Goal: Task Accomplishment & Management: Use online tool/utility

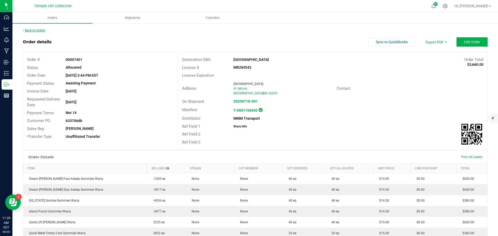
click at [42, 29] on link "Back to Orders" at bounding box center [34, 31] width 22 height 4
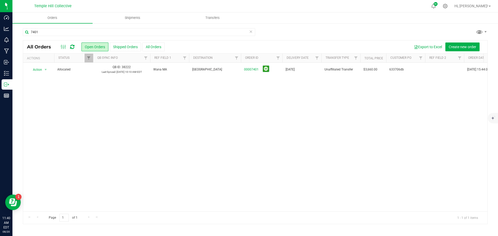
click at [251, 32] on icon at bounding box center [251, 31] width 4 height 6
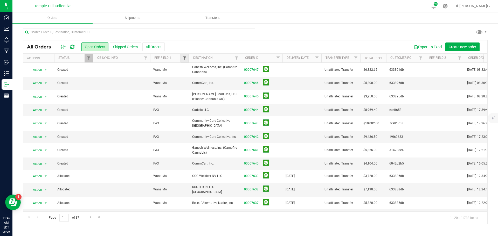
click at [186, 57] on span "Filter" at bounding box center [185, 58] width 4 height 4
type input "wana ma"
click at [184, 78] on button "Filter" at bounding box center [196, 83] width 25 height 11
click at [237, 57] on span "Filter" at bounding box center [236, 58] width 4 height 4
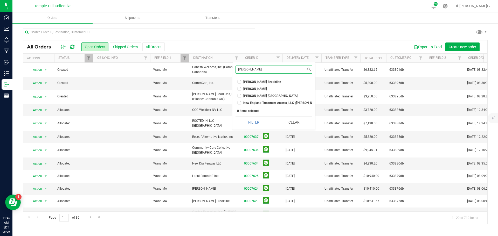
type input "[PERSON_NAME]"
click at [240, 81] on input "[PERSON_NAME] Brookline" at bounding box center [239, 81] width 3 height 3
checkbox input "true"
click at [240, 89] on input "[PERSON_NAME]" at bounding box center [239, 88] width 3 height 3
checkbox input "true"
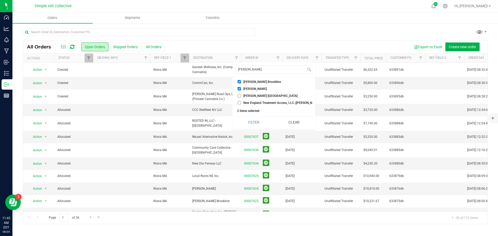
drag, startPoint x: 238, startPoint y: 95, endPoint x: 239, endPoint y: 102, distance: 6.8
click at [238, 96] on input "[PERSON_NAME] [GEOGRAPHIC_DATA]" at bounding box center [239, 95] width 3 height 3
checkbox input "true"
drag, startPoint x: 239, startPoint y: 102, endPoint x: 249, endPoint y: 94, distance: 12.9
click at [239, 102] on input "New England Treatment Access, LLC ([PERSON_NAME])" at bounding box center [239, 102] width 3 height 3
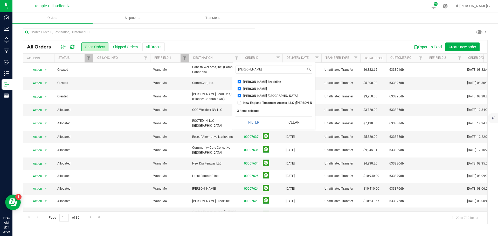
checkbox input "true"
drag, startPoint x: 248, startPoint y: 69, endPoint x: 240, endPoint y: 68, distance: 8.3
click at [235, 68] on div "[PERSON_NAME] Select All 1Connection LLC 253 FARMACY--MONTAGUE 253 Organic, LLC…" at bounding box center [273, 96] width 83 height 67
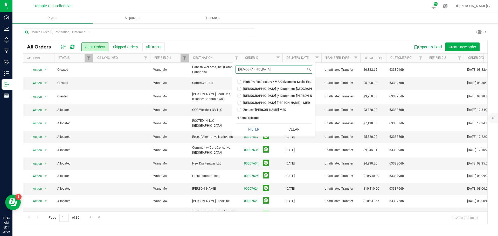
type input "[DEMOGRAPHIC_DATA]"
click at [240, 88] on input "[DEMOGRAPHIC_DATA] (4 Daughters-[GEOGRAPHIC_DATA])" at bounding box center [239, 88] width 3 height 3
checkbox input "true"
click at [239, 96] on input "[DEMOGRAPHIC_DATA] (4 Daughters-[PERSON_NAME])" at bounding box center [239, 95] width 3 height 3
checkbox input "true"
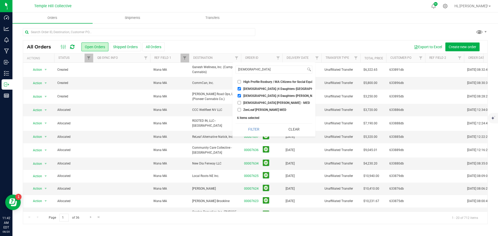
click at [240, 102] on input "[DEMOGRAPHIC_DATA] [PERSON_NAME] - MED" at bounding box center [239, 102] width 3 height 3
checkbox input "true"
click at [239, 109] on input "ZenLeaf [PERSON_NAME] MED" at bounding box center [239, 109] width 3 height 3
checkbox input "true"
click at [254, 133] on button "Filter" at bounding box center [254, 129] width 37 height 11
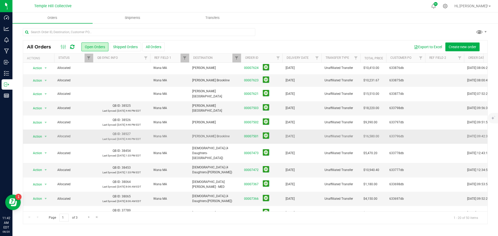
scroll to position [1, 0]
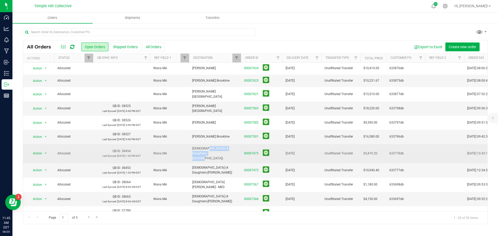
drag, startPoint x: 237, startPoint y: 148, endPoint x: 193, endPoint y: 149, distance: 43.9
click at [193, 149] on span "[DEMOGRAPHIC_DATA] (4 Daughters-[GEOGRAPHIC_DATA])" at bounding box center [215, 153] width 46 height 15
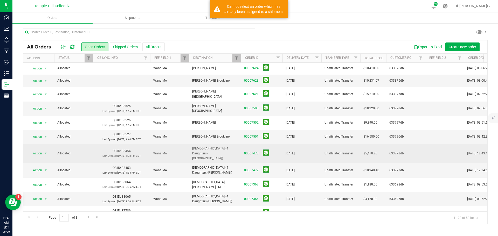
click at [308, 149] on td "[DATE]" at bounding box center [301, 153] width 39 height 19
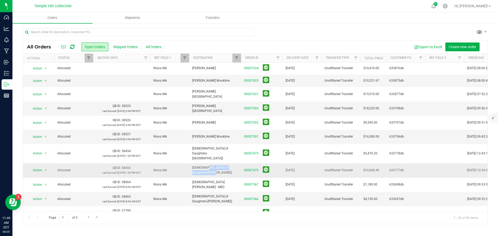
drag, startPoint x: 236, startPoint y: 162, endPoint x: 198, endPoint y: 165, distance: 37.5
click at [198, 165] on span "[DEMOGRAPHIC_DATA] (4 Daughters-[PERSON_NAME])" at bounding box center [215, 170] width 46 height 10
copy span "eaf (4 Daughters-[PERSON_NAME])"
click at [209, 165] on span "[DEMOGRAPHIC_DATA] (4 Daughters-[PERSON_NAME])" at bounding box center [215, 170] width 46 height 10
drag, startPoint x: 233, startPoint y: 162, endPoint x: 190, endPoint y: 166, distance: 43.8
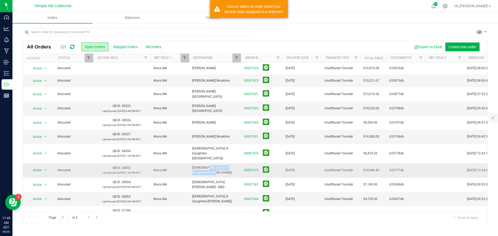
click at [190, 166] on td "[DEMOGRAPHIC_DATA] (4 Daughters-[PERSON_NAME])" at bounding box center [215, 170] width 52 height 14
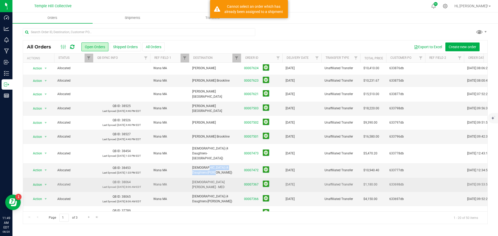
copy span "[DEMOGRAPHIC_DATA] (4 Daughters-[PERSON_NAME])"
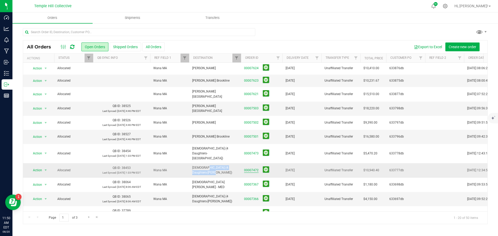
click at [256, 168] on link "00007472" at bounding box center [251, 170] width 15 height 5
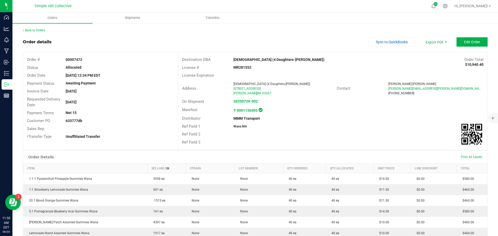
drag, startPoint x: 80, startPoint y: 61, endPoint x: 62, endPoint y: 61, distance: 18.7
click at [62, 61] on div "00007472" at bounding box center [120, 59] width 116 height 5
copy strong "00007472"
click at [33, 32] on link "Back to Orders" at bounding box center [34, 31] width 22 height 4
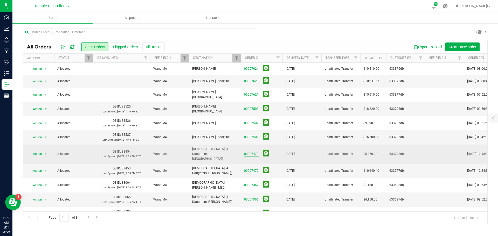
click at [248, 152] on link "00007473" at bounding box center [251, 154] width 15 height 5
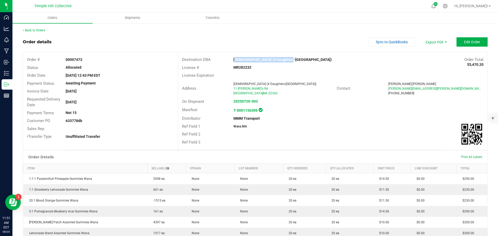
drag, startPoint x: 290, startPoint y: 60, endPoint x: 229, endPoint y: 63, distance: 61.8
click at [229, 63] on div "Destination DBA Zenleaf (4 Daughters-[GEOGRAPHIC_DATA]) Order Total $5,470.20" at bounding box center [332, 60] width 309 height 8
copy strong "[DEMOGRAPHIC_DATA] (4 Daughters-[GEOGRAPHIC_DATA])"
drag, startPoint x: 85, startPoint y: 59, endPoint x: 63, endPoint y: 63, distance: 22.1
click at [63, 63] on div "Order # 00007473" at bounding box center [100, 60] width 155 height 8
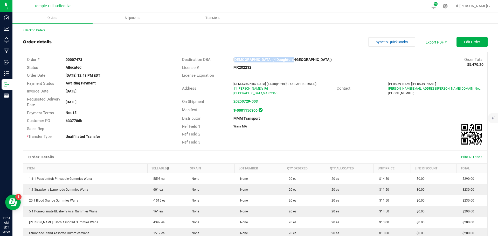
copy strong "00007473"
drag, startPoint x: 482, startPoint y: 64, endPoint x: 464, endPoint y: 65, distance: 17.7
click at [398, 65] on div "Destination DBA Zenleaf (4 Daughters-[GEOGRAPHIC_DATA]) Order Total $5,470.20 L…" at bounding box center [332, 101] width 309 height 98
drag, startPoint x: 466, startPoint y: 79, endPoint x: 478, endPoint y: 73, distance: 13.1
click at [398, 79] on div "License Expiration" at bounding box center [332, 76] width 309 height 8
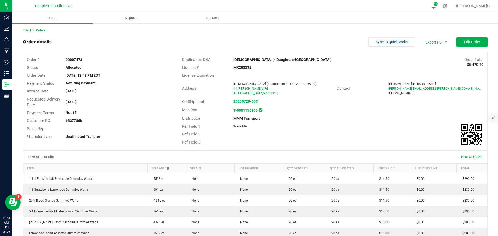
drag, startPoint x: 479, startPoint y: 64, endPoint x: 464, endPoint y: 68, distance: 15.7
click at [398, 67] on span "$5,470.20" at bounding box center [475, 64] width 16 height 5
copy strong "$5,470.20"
click at [41, 32] on link "Back to Orders" at bounding box center [34, 31] width 22 height 4
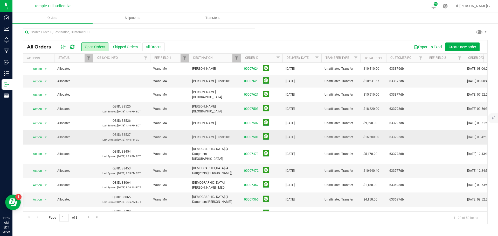
click at [247, 135] on link "00007501" at bounding box center [251, 137] width 15 height 5
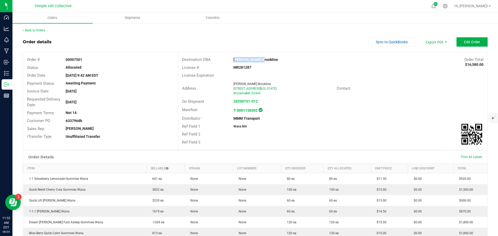
drag, startPoint x: 262, startPoint y: 58, endPoint x: 232, endPoint y: 59, distance: 30.1
click at [232, 59] on div "[PERSON_NAME] Brookline" at bounding box center [294, 59] width 129 height 5
copy strong "[PERSON_NAME] Brookline"
click at [77, 59] on strong "00007501" at bounding box center [74, 60] width 17 height 4
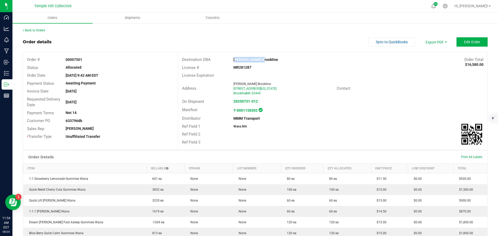
copy strong "00007501"
drag, startPoint x: 479, startPoint y: 64, endPoint x: 462, endPoint y: 66, distance: 17.8
click at [398, 66] on strong "$16,580.00" at bounding box center [474, 65] width 18 height 4
copy strong "$16,580.00"
click at [32, 29] on link "Back to Orders" at bounding box center [34, 31] width 22 height 4
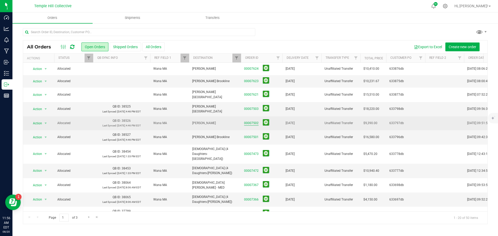
click at [250, 121] on link "00007502" at bounding box center [251, 123] width 15 height 5
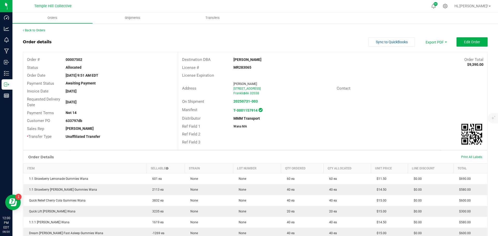
drag, startPoint x: 257, startPoint y: 58, endPoint x: 233, endPoint y: 59, distance: 23.6
click at [233, 59] on div "[PERSON_NAME]" at bounding box center [294, 59] width 129 height 5
copy strong "[PERSON_NAME]"
drag, startPoint x: 84, startPoint y: 60, endPoint x: 66, endPoint y: 60, distance: 17.9
click at [66, 60] on div "00007502" at bounding box center [120, 59] width 116 height 5
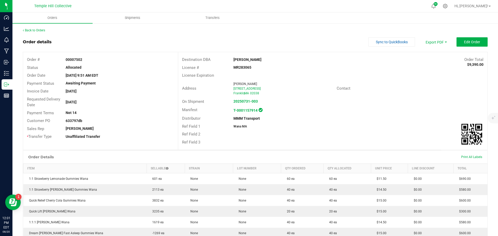
drag, startPoint x: 480, startPoint y: 64, endPoint x: 457, endPoint y: 78, distance: 27.0
click at [398, 65] on div "Destination DBA [PERSON_NAME] Order Total $9,390.00 License # MR283065 License …" at bounding box center [332, 101] width 309 height 98
drag, startPoint x: 456, startPoint y: 78, endPoint x: 460, endPoint y: 77, distance: 4.1
click at [398, 78] on div "License Expiration" at bounding box center [332, 76] width 309 height 8
drag, startPoint x: 481, startPoint y: 65, endPoint x: 465, endPoint y: 74, distance: 18.6
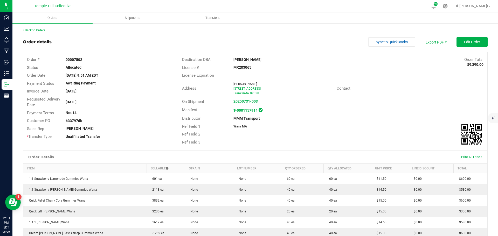
click at [398, 66] on div "Destination DBA [PERSON_NAME] Order Total $9,390.00 License # MR283065 License …" at bounding box center [332, 101] width 309 height 98
drag, startPoint x: 464, startPoint y: 76, endPoint x: 471, endPoint y: 71, distance: 7.8
click at [398, 74] on div "License Expiration" at bounding box center [332, 76] width 309 height 8
drag, startPoint x: 479, startPoint y: 64, endPoint x: 464, endPoint y: 65, distance: 15.3
click at [398, 65] on strong "$9,390.00" at bounding box center [475, 65] width 16 height 4
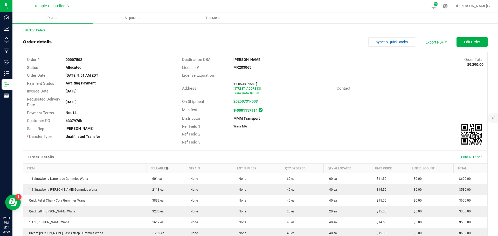
click at [40, 29] on link "Back to Orders" at bounding box center [34, 31] width 22 height 4
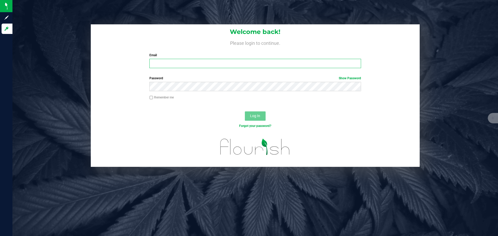
type input "[PERSON_NAME][EMAIL_ADDRESS][DOMAIN_NAME]"
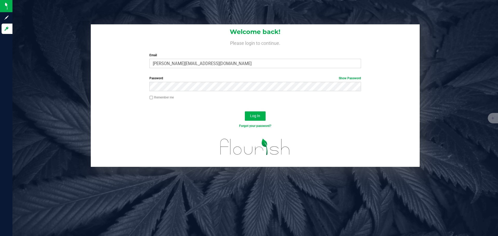
click at [151, 97] on input "Remember me" at bounding box center [151, 98] width 4 height 4
checkbox input "true"
click at [256, 119] on button "Log In" at bounding box center [255, 116] width 21 height 9
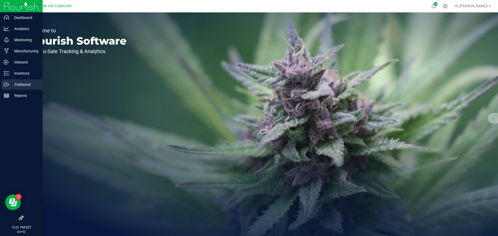
click at [16, 85] on p "Outbound" at bounding box center [24, 84] width 31 height 6
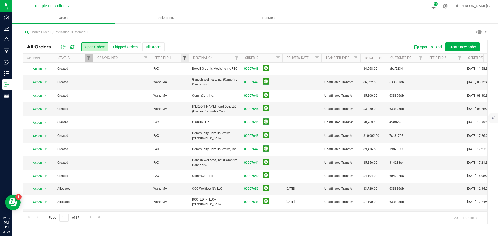
click at [184, 58] on span "Filter" at bounding box center [185, 58] width 4 height 4
type input "wana"
click at [193, 85] on button "Filter" at bounding box center [196, 83] width 25 height 11
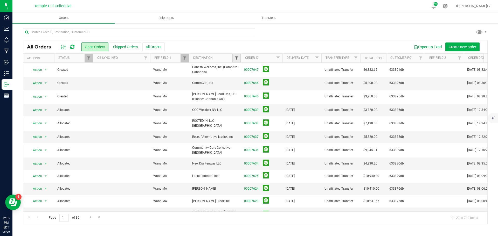
click at [238, 59] on span "Filter" at bounding box center [236, 58] width 4 height 4
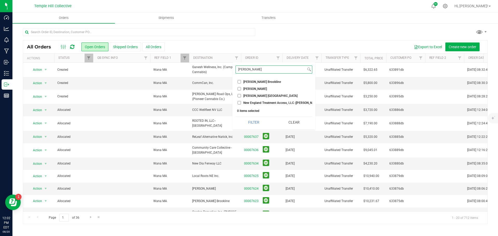
type input "[PERSON_NAME]"
click at [240, 81] on input "[PERSON_NAME] Brookline" at bounding box center [239, 81] width 3 height 3
checkbox input "true"
click at [240, 88] on input "[PERSON_NAME]" at bounding box center [239, 88] width 3 height 3
checkbox input "true"
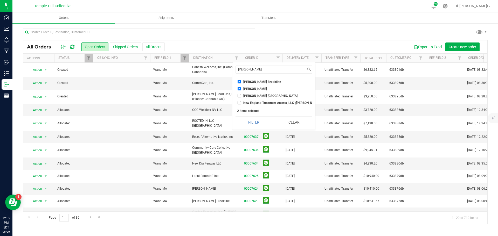
click at [239, 95] on input "[PERSON_NAME] [GEOGRAPHIC_DATA]" at bounding box center [239, 95] width 3 height 3
checkbox input "true"
click at [240, 102] on input "New England Treatment Access, LLC ([PERSON_NAME])" at bounding box center [239, 102] width 3 height 3
checkbox input "true"
click at [250, 125] on button "Filter" at bounding box center [254, 122] width 37 height 11
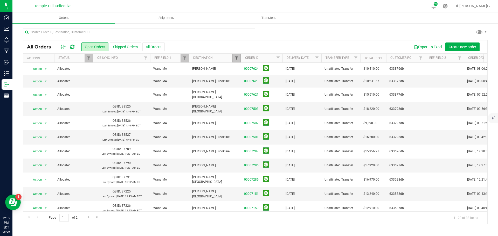
click at [237, 58] on span "Filter" at bounding box center [236, 58] width 4 height 4
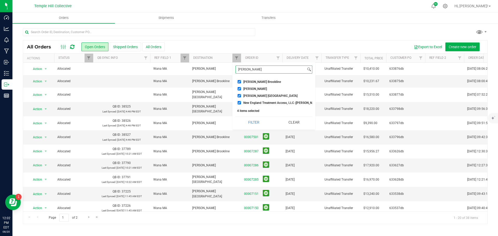
drag, startPoint x: 258, startPoint y: 68, endPoint x: 240, endPoint y: 66, distance: 17.8
click at [240, 66] on input "[PERSON_NAME]" at bounding box center [271, 70] width 70 height 8
click at [248, 69] on input "[PERSON_NAME]" at bounding box center [271, 70] width 70 height 8
click at [249, 70] on input "[PERSON_NAME]" at bounding box center [271, 70] width 70 height 8
type input "n"
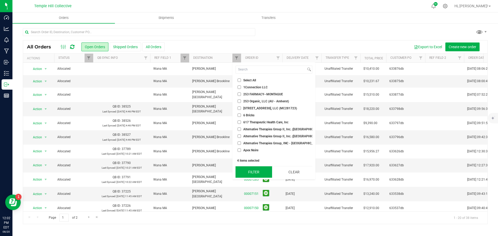
click at [253, 174] on button "Filter" at bounding box center [254, 172] width 37 height 11
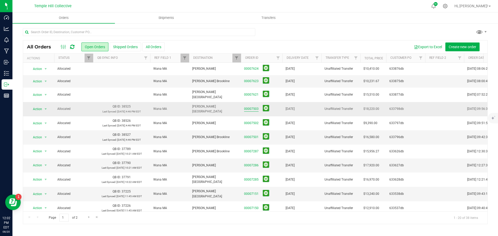
click at [246, 108] on link "00007503" at bounding box center [251, 109] width 15 height 5
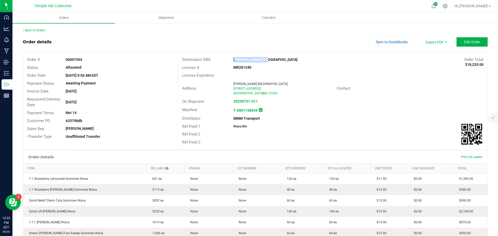
drag, startPoint x: 263, startPoint y: 61, endPoint x: 232, endPoint y: 64, distance: 30.5
click at [232, 64] on div "Destination DBA [PERSON_NAME] [GEOGRAPHIC_DATA] Order Total $18,220.00 License …" at bounding box center [332, 101] width 309 height 98
click at [255, 59] on strong "[PERSON_NAME] [GEOGRAPHIC_DATA]" at bounding box center [265, 60] width 64 height 4
drag, startPoint x: 265, startPoint y: 58, endPoint x: 232, endPoint y: 62, distance: 33.5
click at [232, 62] on div "[PERSON_NAME] [GEOGRAPHIC_DATA]" at bounding box center [294, 59] width 129 height 5
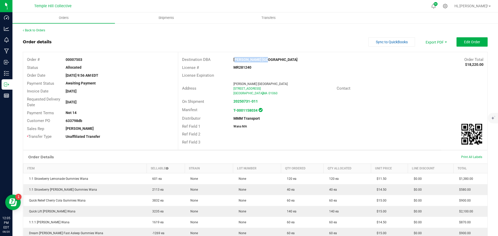
drag, startPoint x: 83, startPoint y: 59, endPoint x: 65, endPoint y: 60, distance: 18.7
click at [65, 60] on div "00007503" at bounding box center [120, 59] width 116 height 5
drag, startPoint x: 479, startPoint y: 65, endPoint x: 462, endPoint y: 65, distance: 17.1
click at [398, 65] on strong "$18,220.00" at bounding box center [474, 65] width 18 height 4
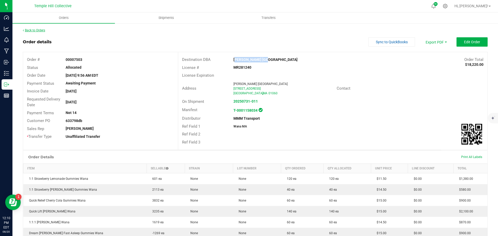
click at [40, 30] on link "Back to Orders" at bounding box center [34, 31] width 22 height 4
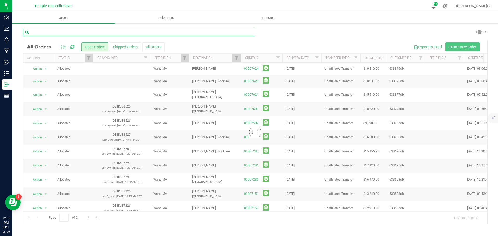
click at [73, 32] on input "text" at bounding box center [139, 32] width 232 height 8
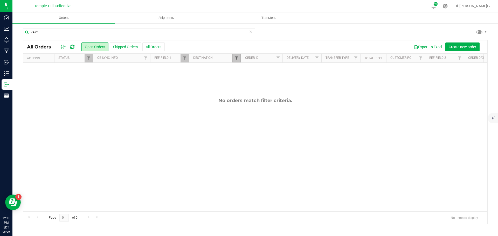
click at [236, 60] on span "Filter" at bounding box center [236, 58] width 4 height 4
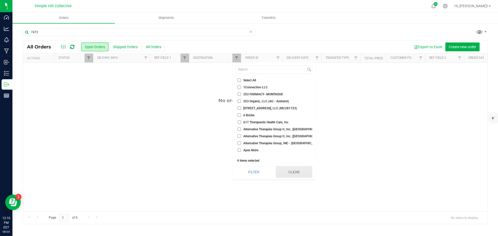
click at [294, 174] on button "Clear" at bounding box center [294, 172] width 37 height 11
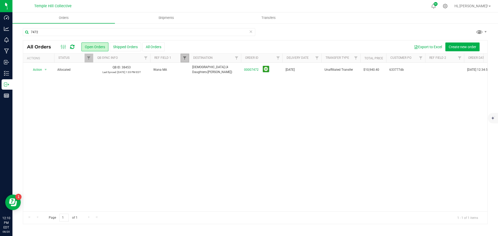
click at [186, 59] on span "Filter" at bounding box center [185, 58] width 4 height 4
click at [227, 84] on button "Clear" at bounding box center [224, 83] width 25 height 11
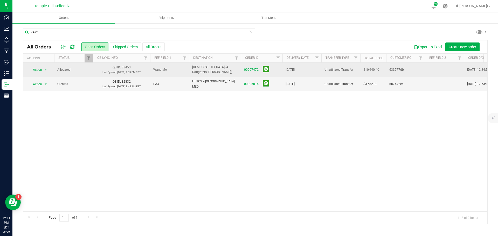
click at [395, 71] on span "633777db" at bounding box center [405, 69] width 33 height 5
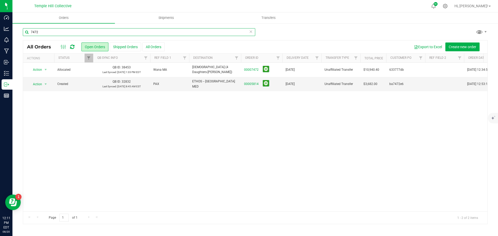
click at [47, 29] on input "7472" at bounding box center [139, 32] width 232 height 8
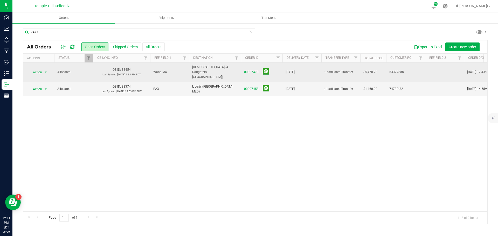
click at [396, 70] on span "633778db" at bounding box center [405, 72] width 33 height 5
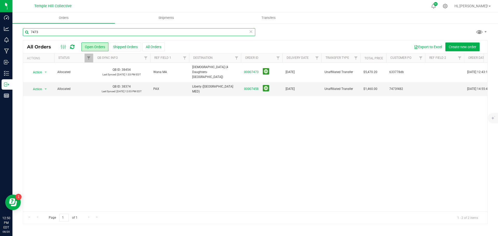
drag, startPoint x: 22, startPoint y: 33, endPoint x: 103, endPoint y: 55, distance: 84.8
click at [21, 33] on div "7473 All Orders Open Orders Shipped Orders All Orders Export to Excel Create ne…" at bounding box center [255, 126] width 486 height 207
click at [57, 31] on input "7473" at bounding box center [139, 32] width 232 height 8
type input "7401"
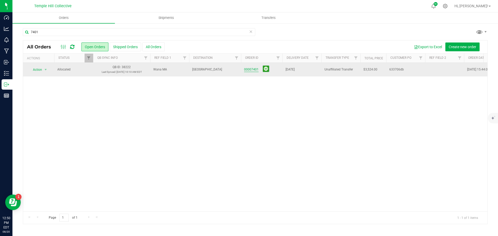
click at [252, 69] on link "00007401" at bounding box center [251, 69] width 15 height 5
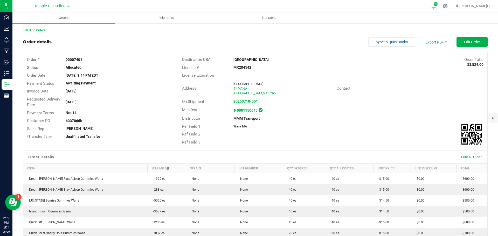
click at [73, 122] on strong "633706db" at bounding box center [74, 121] width 17 height 4
click at [374, 45] on button "Sync to QuickBooks" at bounding box center [391, 41] width 47 height 9
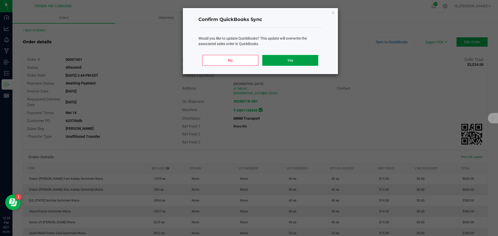
click at [306, 60] on button "Yes" at bounding box center [290, 60] width 56 height 11
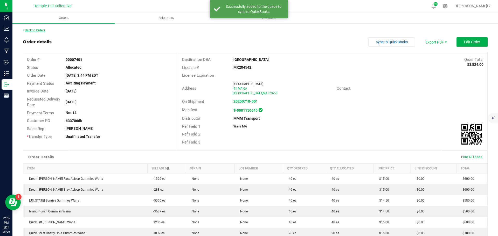
click at [32, 30] on link "Back to Orders" at bounding box center [34, 31] width 22 height 4
